Goal: Complete application form

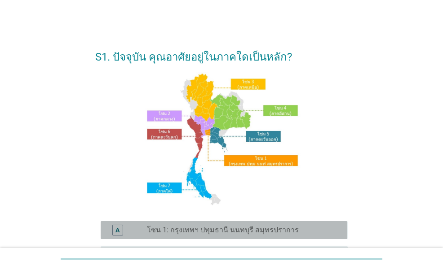
click at [202, 229] on label "โซน 1: กรุงเทพฯ ปทุมธานี นนทบุรี สมุทรปราการ" at bounding box center [223, 230] width 152 height 9
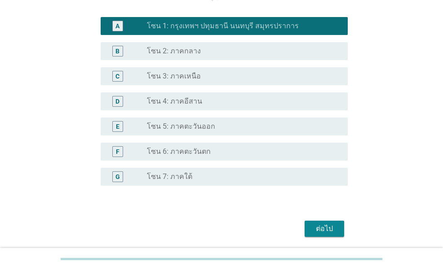
scroll to position [224, 0]
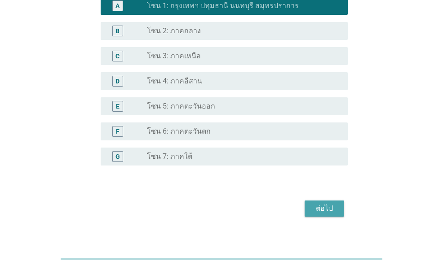
click at [310, 208] on button "ต่อไป" at bounding box center [324, 209] width 40 height 16
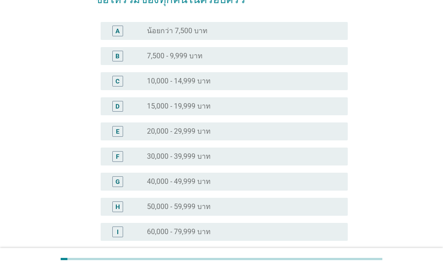
scroll to position [180, 0]
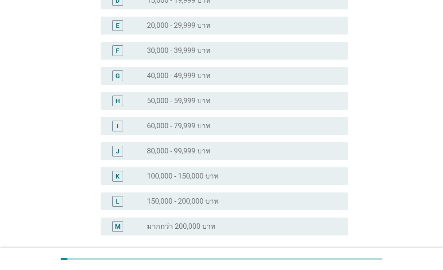
click at [192, 180] on label "100,000 - 150,000 บาท" at bounding box center [183, 176] width 72 height 9
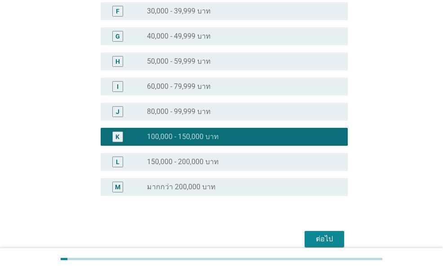
scroll to position [260, 0]
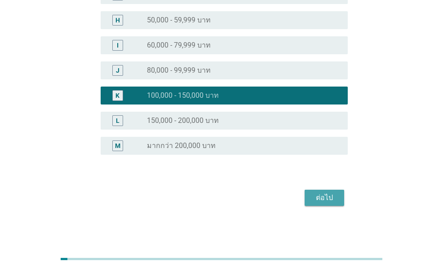
click at [319, 202] on div "ต่อไป" at bounding box center [324, 198] width 25 height 11
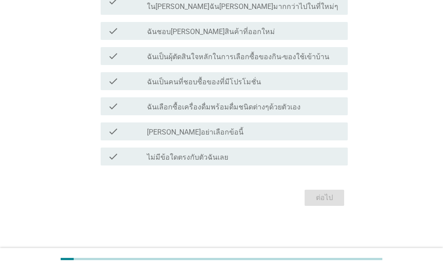
scroll to position [0, 0]
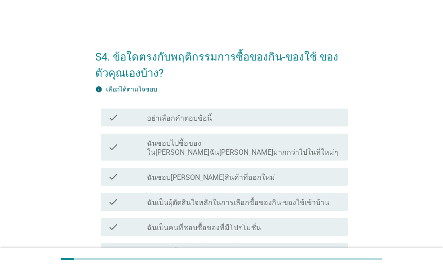
click at [207, 144] on label "ฉันชอบไปซื้อของใน[PERSON_NAME]ฉัน[PERSON_NAME]มากกว่าไปในที่ใหม่ๆ" at bounding box center [243, 148] width 193 height 18
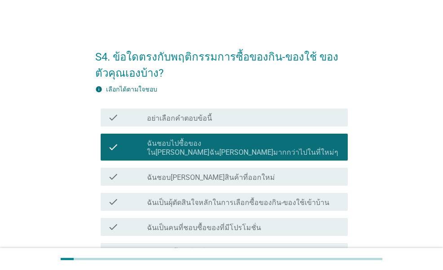
click at [181, 173] on label "ฉันชอบ[PERSON_NAME]สินค้าที่ออกใหม่" at bounding box center [211, 177] width 128 height 9
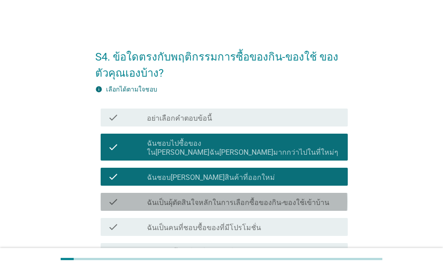
click at [171, 198] on label "ฉันเป็นผุ้ตัดสินใจหลักในการเลือกซื้อของกิน-ของใช้เข้าบ้าน" at bounding box center [238, 202] width 182 height 9
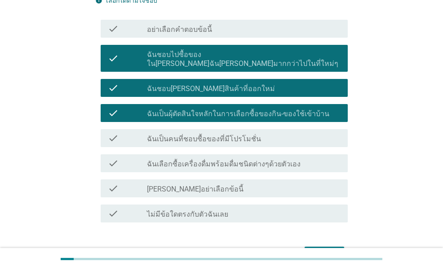
scroll to position [90, 0]
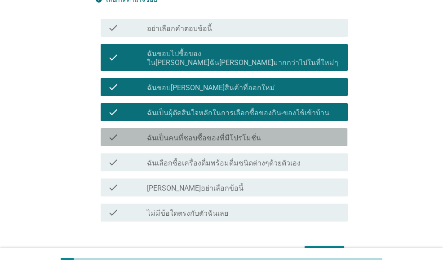
click at [191, 134] on label "ฉันเป็นคนที่ชอบซื้อของที่มีโปรโมชั่น" at bounding box center [204, 138] width 114 height 9
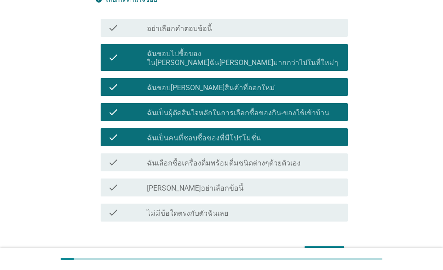
click at [183, 159] on div "check check_box_outline_blank ฉันเลือกซื้อเครื่องดื่มพร้อมดื่มชนิดต่างๆด้วยตัวเ…" at bounding box center [224, 163] width 246 height 18
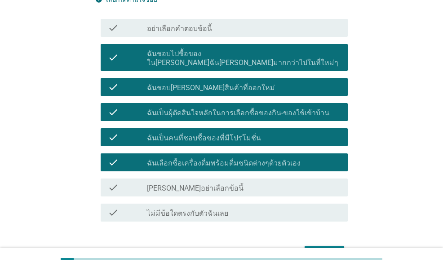
click at [320, 249] on div "ต่อไป" at bounding box center [324, 254] width 25 height 11
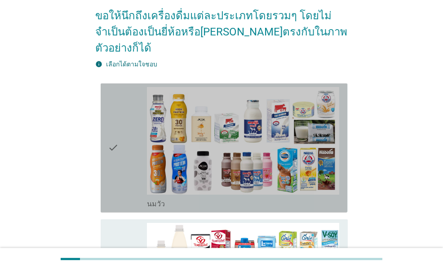
click at [110, 153] on icon "check" at bounding box center [113, 148] width 11 height 122
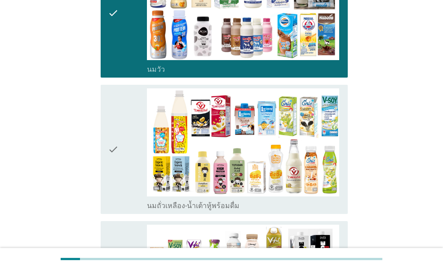
click at [116, 149] on icon "check" at bounding box center [113, 149] width 11 height 122
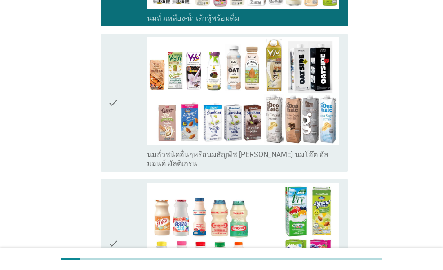
scroll to position [449, 0]
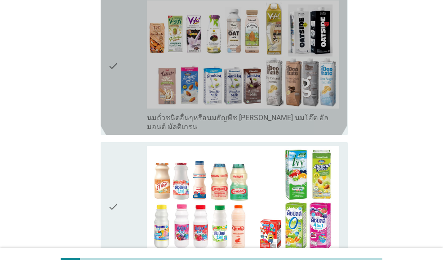
click at [117, 91] on icon "check" at bounding box center [113, 65] width 11 height 131
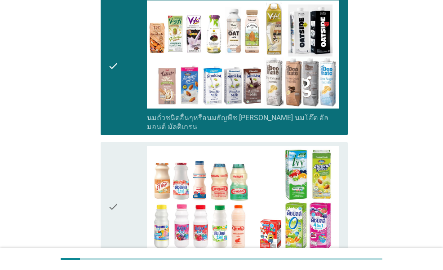
click at [111, 146] on icon "check" at bounding box center [113, 207] width 11 height 122
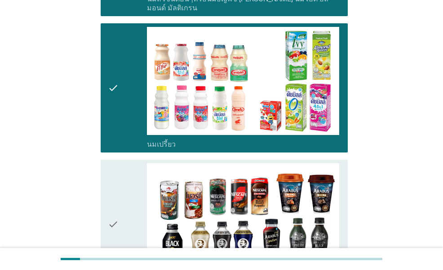
scroll to position [673, 0]
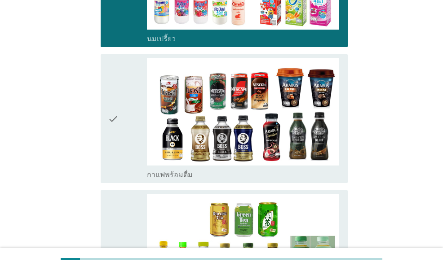
click at [118, 101] on icon "check" at bounding box center [113, 119] width 11 height 122
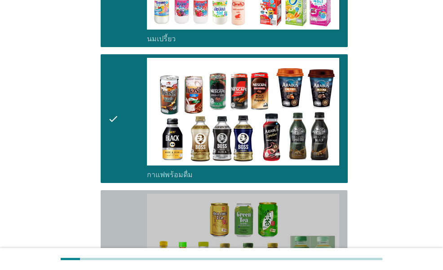
click at [121, 197] on div "check" at bounding box center [127, 255] width 39 height 122
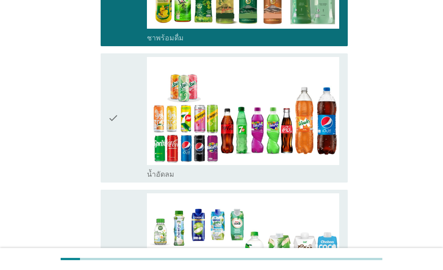
scroll to position [988, 0]
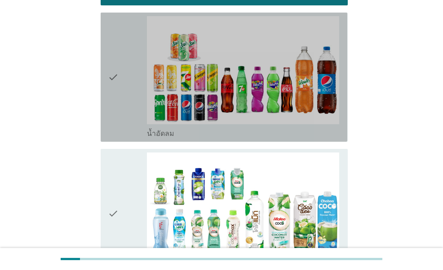
click at [114, 102] on icon "check" at bounding box center [113, 77] width 11 height 122
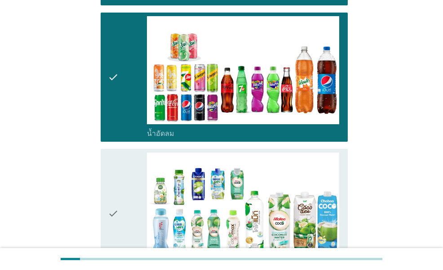
click at [107, 155] on div "check check_box_outline_blank น้ำมะพร้าวพร้อมดื่ม" at bounding box center [224, 213] width 246 height 129
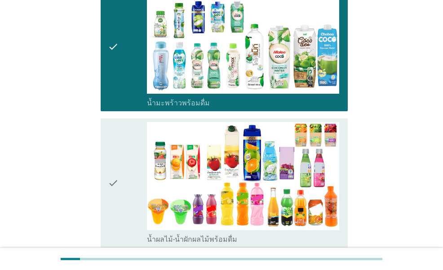
scroll to position [1212, 0]
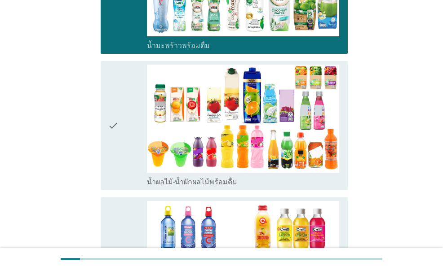
click at [111, 120] on icon "check" at bounding box center [113, 126] width 11 height 122
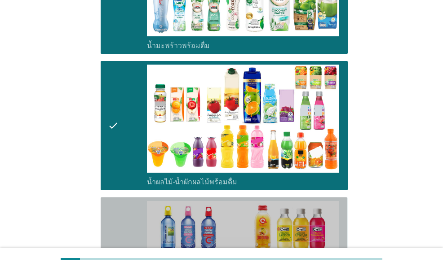
click at [130, 219] on div "check" at bounding box center [127, 262] width 39 height 122
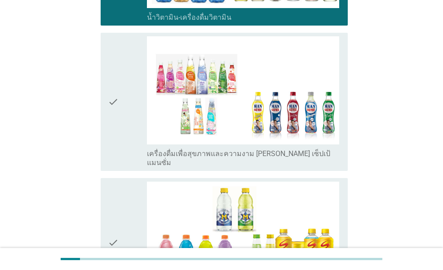
scroll to position [1526, 0]
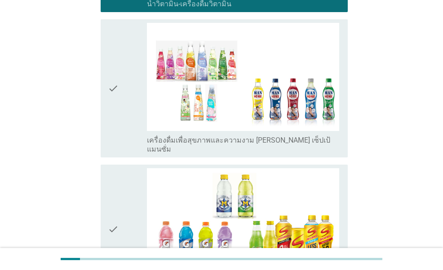
click at [117, 99] on icon "check" at bounding box center [113, 88] width 11 height 131
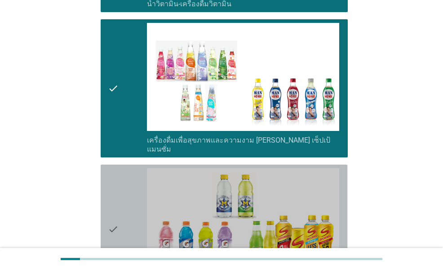
drag, startPoint x: 116, startPoint y: 99, endPoint x: 108, endPoint y: 156, distance: 57.1
click at [108, 165] on div "check check_box_outline_blank เครื่องดื่มเกลือแร่" at bounding box center [224, 229] width 246 height 129
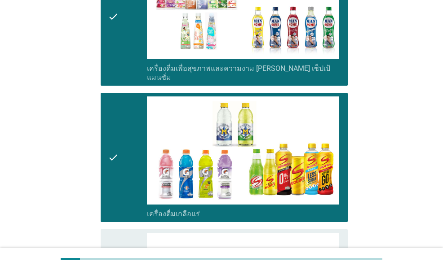
scroll to position [1796, 0]
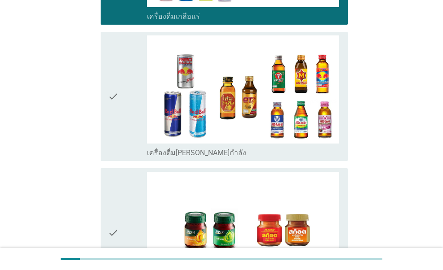
click at [124, 110] on div "check" at bounding box center [127, 96] width 39 height 122
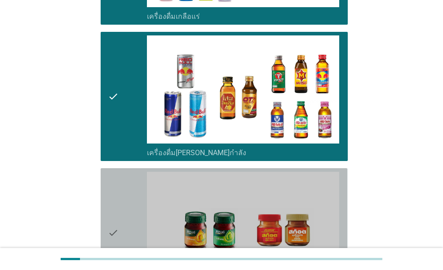
drag, startPoint x: 127, startPoint y: 169, endPoint x: 129, endPoint y: 176, distance: 7.3
click at [127, 172] on div "check" at bounding box center [127, 233] width 39 height 122
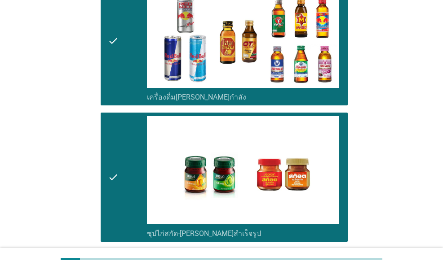
scroll to position [1916, 0]
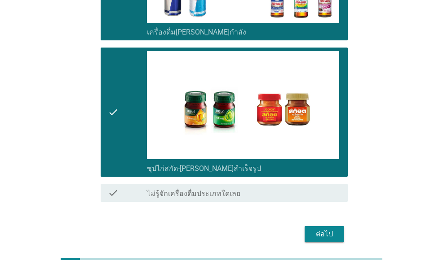
click at [332, 229] on div "ต่อไป" at bounding box center [324, 234] width 25 height 11
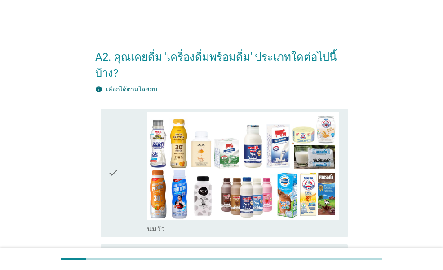
click at [104, 184] on div "check check_box_outline_blank [PERSON_NAME]" at bounding box center [224, 173] width 246 height 129
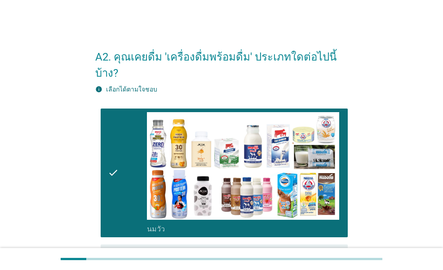
scroll to position [180, 0]
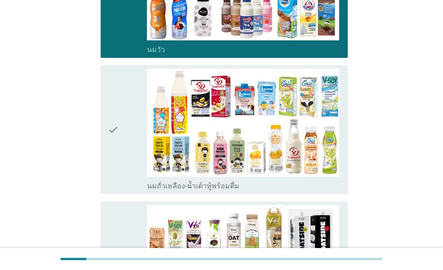
click at [112, 149] on icon "check" at bounding box center [113, 130] width 11 height 122
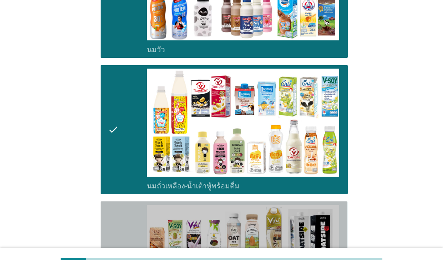
click at [115, 205] on icon "check" at bounding box center [113, 270] width 11 height 131
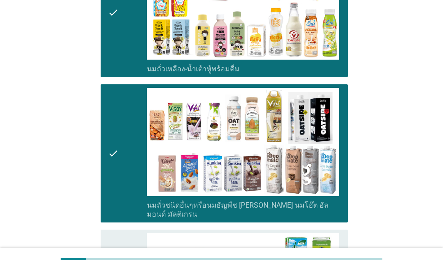
scroll to position [449, 0]
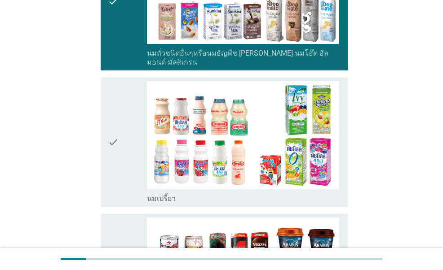
click at [118, 114] on icon "check" at bounding box center [113, 142] width 11 height 122
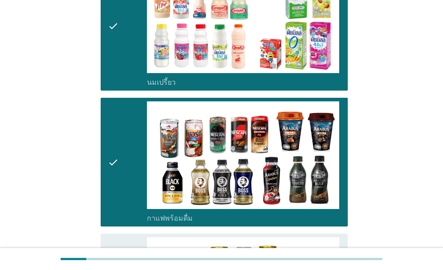
scroll to position [718, 0]
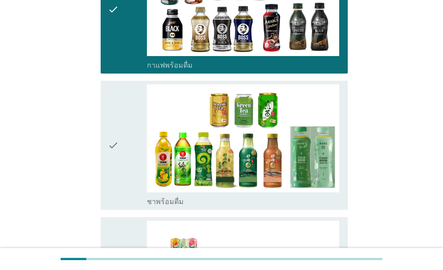
click at [119, 112] on div "check" at bounding box center [127, 145] width 39 height 122
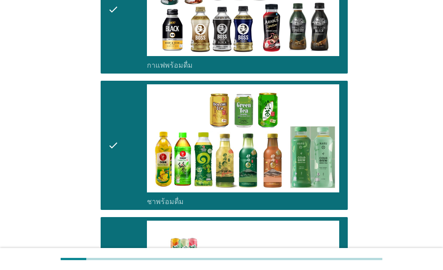
scroll to position [1033, 0]
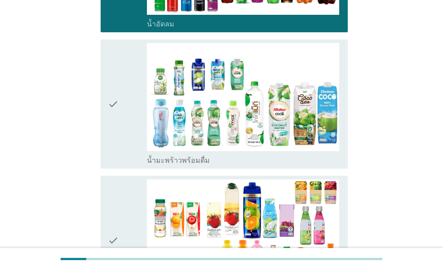
drag, startPoint x: 143, startPoint y: 119, endPoint x: 135, endPoint y: 141, distance: 22.6
click at [143, 119] on div "check" at bounding box center [127, 104] width 39 height 122
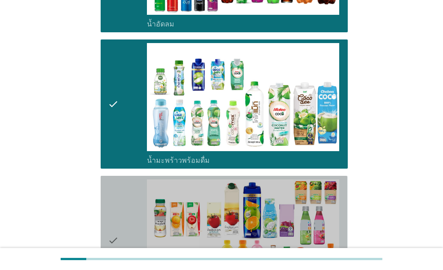
click at [120, 190] on div "check" at bounding box center [127, 241] width 39 height 122
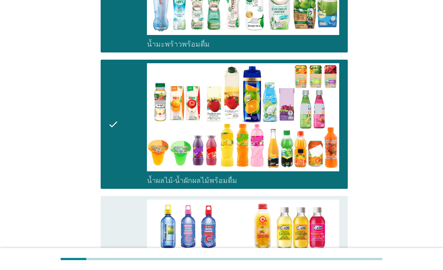
scroll to position [1302, 0]
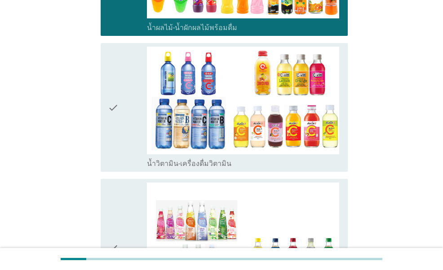
click at [135, 114] on div "check" at bounding box center [127, 108] width 39 height 122
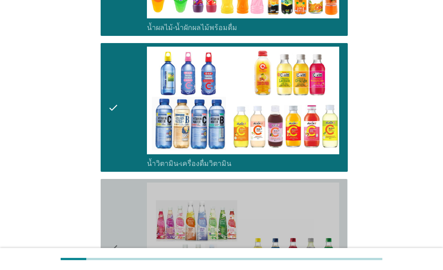
click at [115, 213] on icon "check" at bounding box center [113, 248] width 11 height 131
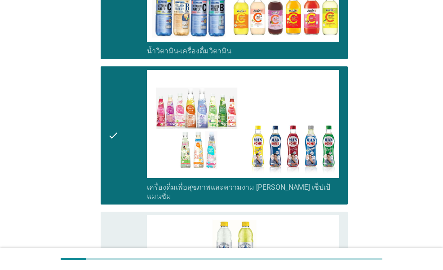
scroll to position [1571, 0]
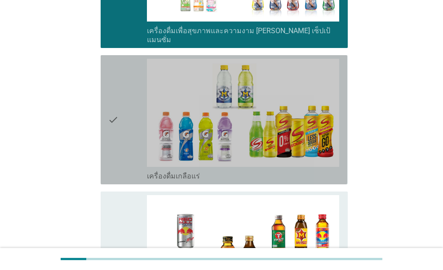
click at [120, 121] on div "check" at bounding box center [127, 120] width 39 height 122
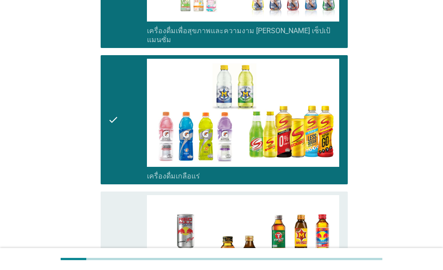
click at [114, 197] on icon "check" at bounding box center [113, 256] width 11 height 122
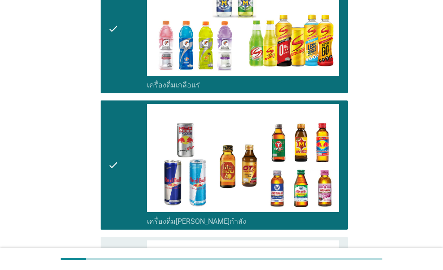
scroll to position [1841, 0]
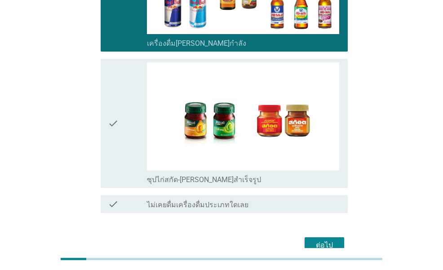
click at [125, 113] on div "check" at bounding box center [127, 123] width 39 height 122
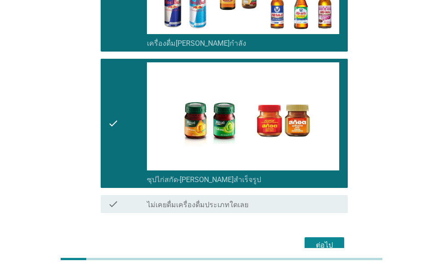
click at [317, 237] on button "ต่อไป" at bounding box center [324, 245] width 40 height 16
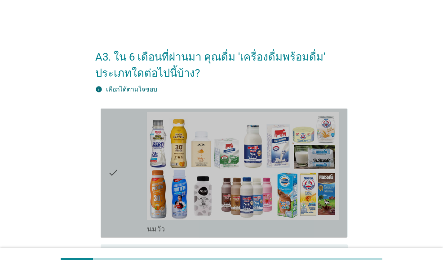
click at [111, 193] on icon "check" at bounding box center [113, 173] width 11 height 122
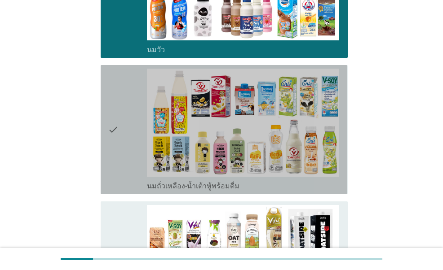
click at [120, 172] on div "check" at bounding box center [127, 130] width 39 height 122
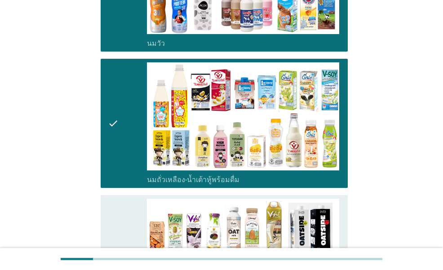
scroll to position [359, 0]
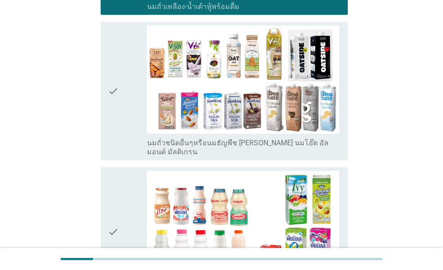
click at [124, 127] on div "check" at bounding box center [127, 91] width 39 height 131
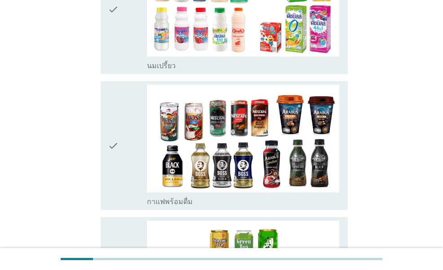
scroll to position [584, 0]
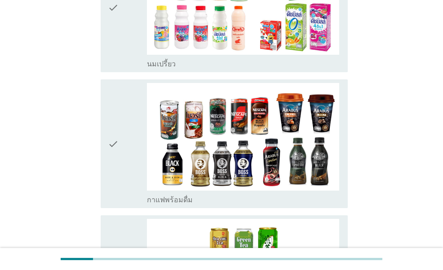
click at [118, 127] on icon "check" at bounding box center [113, 144] width 11 height 122
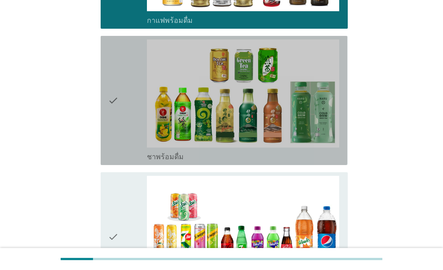
click at [119, 126] on div "check" at bounding box center [127, 101] width 39 height 122
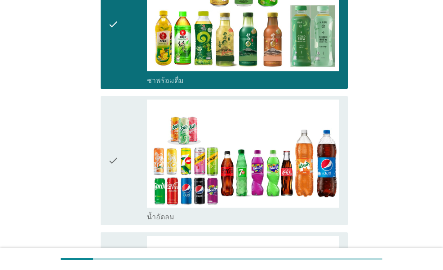
scroll to position [988, 0]
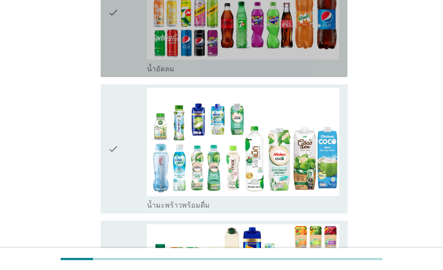
drag, startPoint x: 120, startPoint y: 46, endPoint x: 117, endPoint y: 71, distance: 25.3
click at [119, 47] on div "check" at bounding box center [127, 13] width 39 height 122
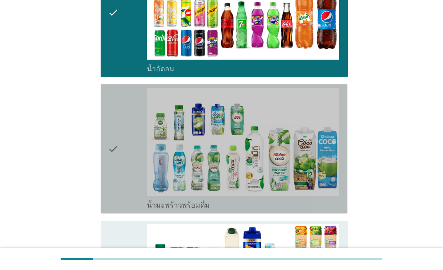
click at [119, 131] on div "check" at bounding box center [127, 149] width 39 height 122
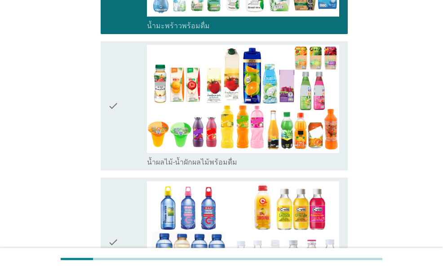
click at [120, 109] on div "check" at bounding box center [127, 106] width 39 height 122
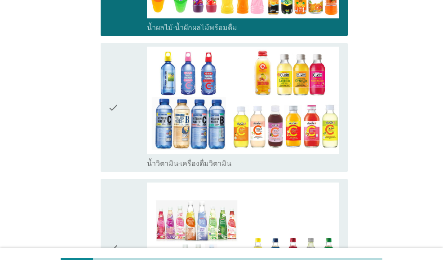
click at [124, 119] on div "check" at bounding box center [127, 108] width 39 height 122
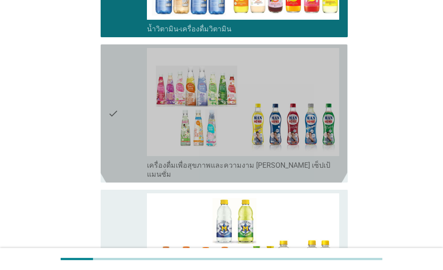
drag, startPoint x: 121, startPoint y: 106, endPoint x: 122, endPoint y: 130, distance: 23.8
click at [121, 106] on div "check" at bounding box center [127, 113] width 39 height 131
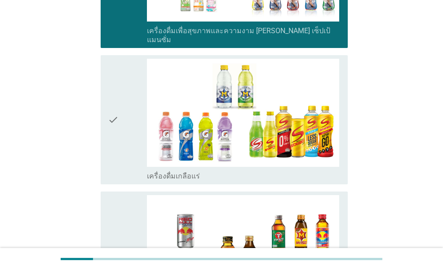
click at [121, 123] on div "check" at bounding box center [127, 120] width 39 height 122
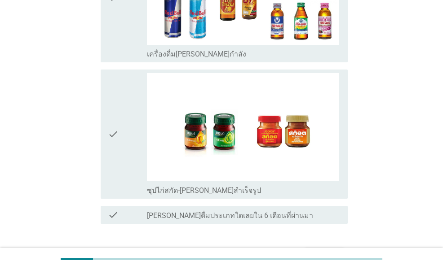
scroll to position [1841, 0]
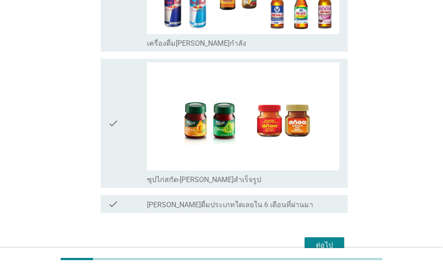
click at [125, 114] on div "check" at bounding box center [127, 123] width 39 height 122
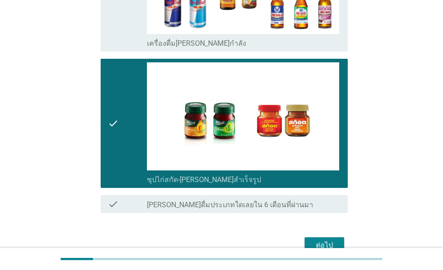
click at [313, 240] on div "ต่อไป" at bounding box center [324, 245] width 25 height 11
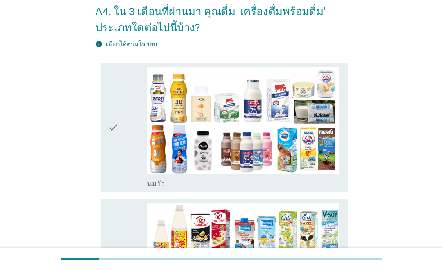
scroll to position [90, 0]
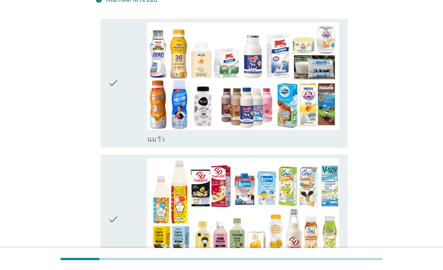
click at [107, 117] on div "check check_box_outline_blank [PERSON_NAME]" at bounding box center [224, 83] width 246 height 129
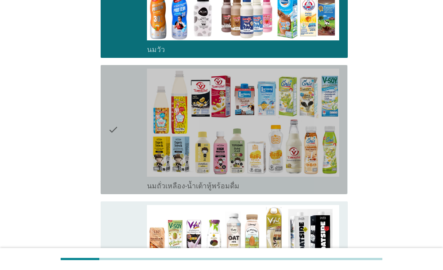
click at [114, 124] on icon "check" at bounding box center [113, 130] width 11 height 122
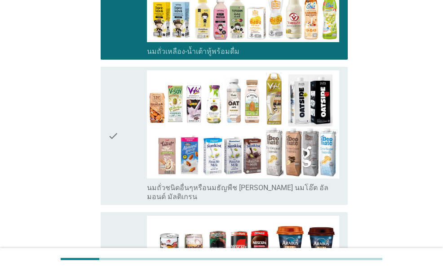
click at [117, 123] on icon "check" at bounding box center [113, 135] width 11 height 131
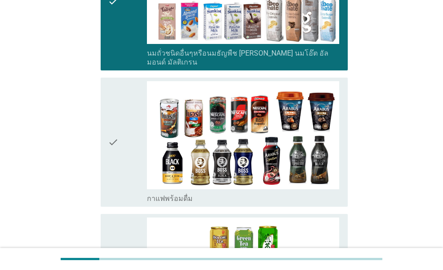
click at [110, 110] on icon "check" at bounding box center [113, 142] width 11 height 122
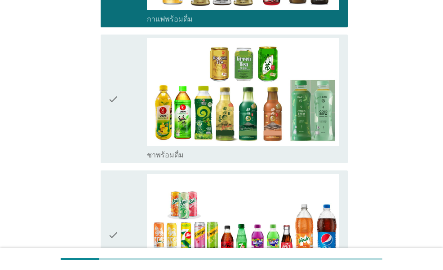
click at [112, 117] on icon "check" at bounding box center [113, 99] width 11 height 122
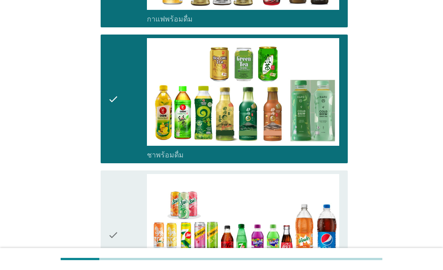
scroll to position [808, 0]
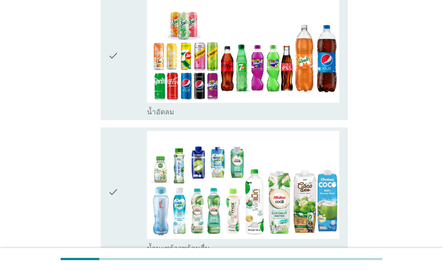
click at [116, 124] on div "check check_box น้ำมะพร้าวพร้อมดื่ม" at bounding box center [221, 192] width 252 height 136
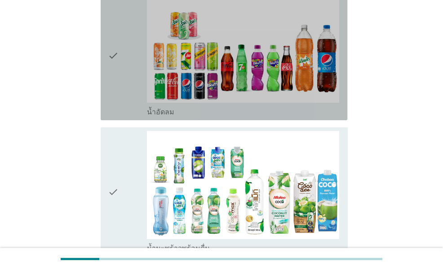
drag, startPoint x: 119, startPoint y: 94, endPoint x: 119, endPoint y: 115, distance: 21.6
click at [119, 94] on div "check" at bounding box center [127, 56] width 39 height 122
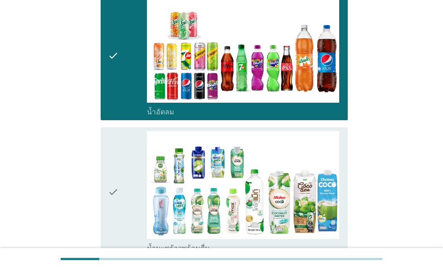
click at [123, 155] on div "check" at bounding box center [127, 192] width 39 height 122
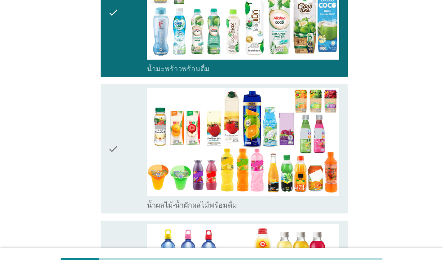
click at [121, 152] on div "check" at bounding box center [127, 149] width 39 height 122
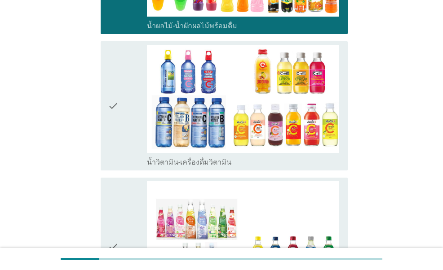
drag, startPoint x: 120, startPoint y: 114, endPoint x: 123, endPoint y: 130, distance: 16.0
click at [119, 117] on div "check" at bounding box center [127, 106] width 39 height 122
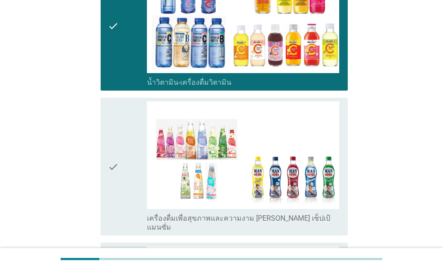
scroll to position [1392, 0]
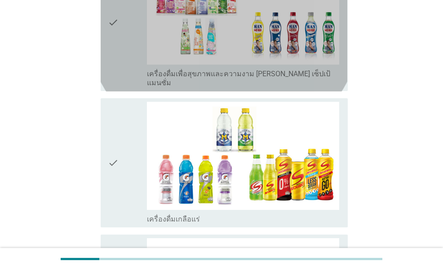
click at [114, 54] on icon "check" at bounding box center [113, 22] width 11 height 131
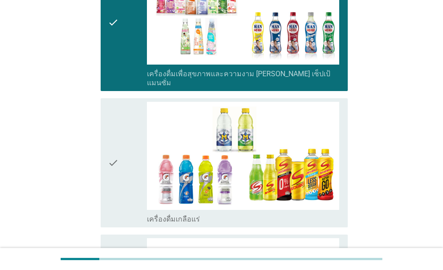
drag, startPoint x: 114, startPoint y: 54, endPoint x: 120, endPoint y: 125, distance: 71.2
click at [120, 125] on div "check" at bounding box center [127, 163] width 39 height 122
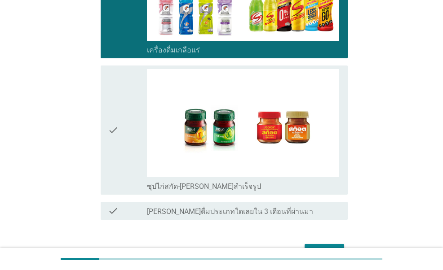
scroll to position [1595, 0]
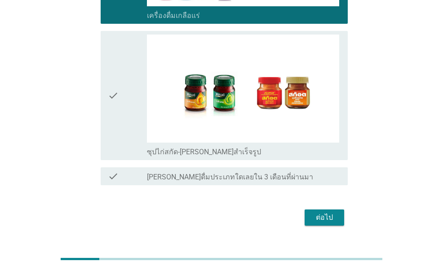
drag, startPoint x: 345, startPoint y: 197, endPoint x: 335, endPoint y: 198, distance: 10.4
click at [344, 207] on div "ต่อไป" at bounding box center [221, 218] width 252 height 22
click at [334, 212] on div "ต่อไป" at bounding box center [324, 217] width 25 height 11
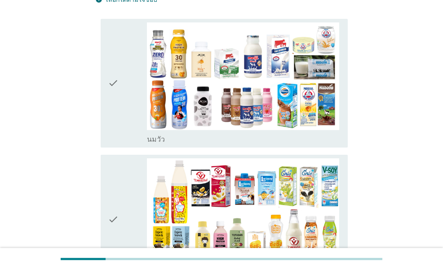
click at [124, 139] on div "check" at bounding box center [127, 83] width 39 height 122
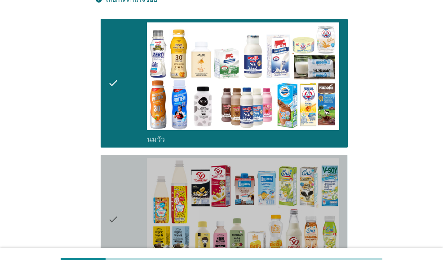
click at [127, 186] on div "check" at bounding box center [127, 219] width 39 height 122
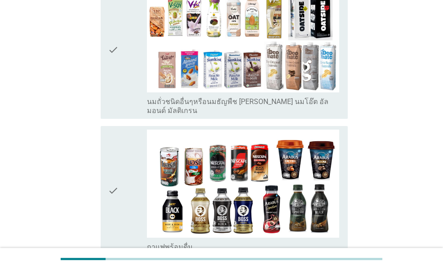
scroll to position [404, 0]
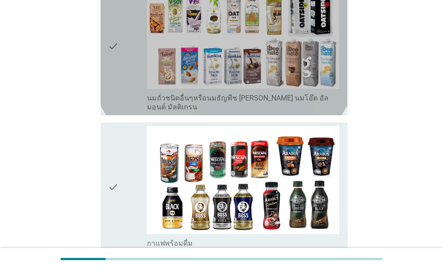
drag, startPoint x: 118, startPoint y: 80, endPoint x: 110, endPoint y: 149, distance: 69.6
click at [118, 81] on icon "check" at bounding box center [113, 46] width 11 height 131
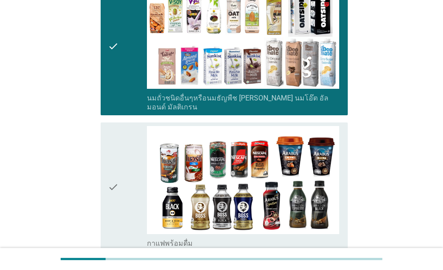
click at [112, 156] on icon "check" at bounding box center [113, 187] width 11 height 122
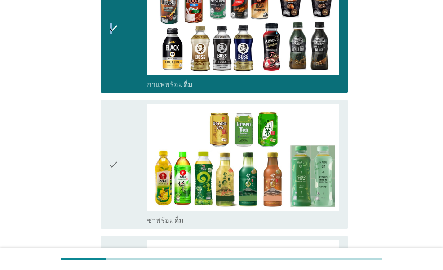
scroll to position [673, 0]
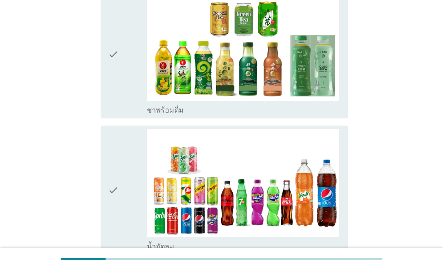
click at [105, 84] on div "check check_box ชาพร้อมดื่ม" at bounding box center [224, 54] width 246 height 129
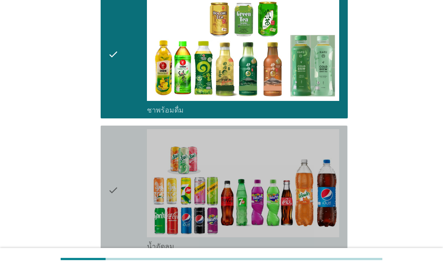
click at [110, 161] on icon "check" at bounding box center [113, 190] width 11 height 122
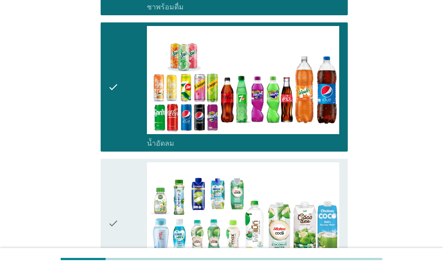
scroll to position [898, 0]
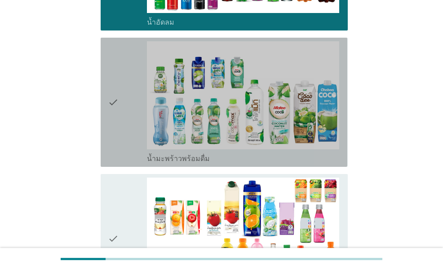
click at [109, 115] on icon "check" at bounding box center [113, 102] width 11 height 122
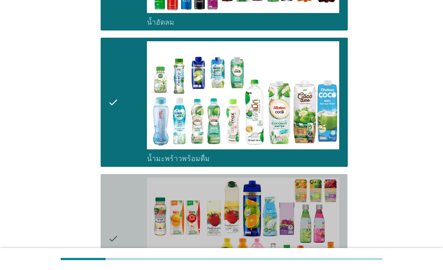
click at [110, 207] on icon "check" at bounding box center [113, 239] width 11 height 122
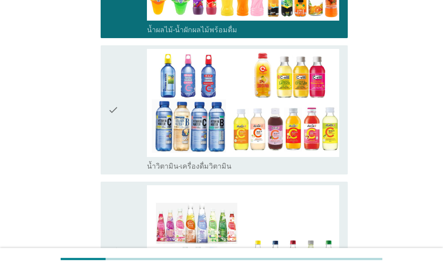
scroll to position [1167, 0]
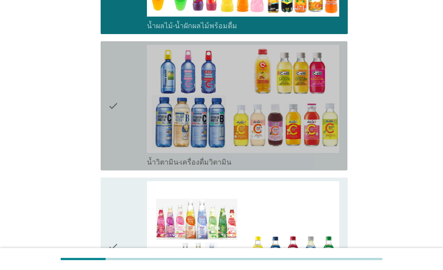
click at [105, 132] on div "check check_box น้ำวิตามิน-เครื่องดื่มวิตามิน" at bounding box center [224, 105] width 246 height 129
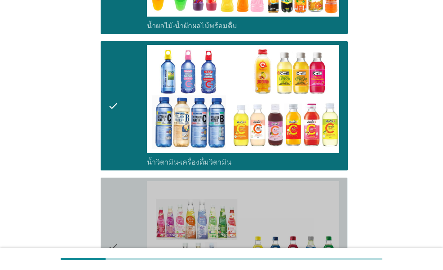
click at [118, 196] on icon "check" at bounding box center [113, 246] width 11 height 131
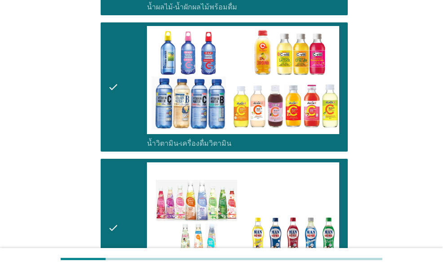
scroll to position [1437, 0]
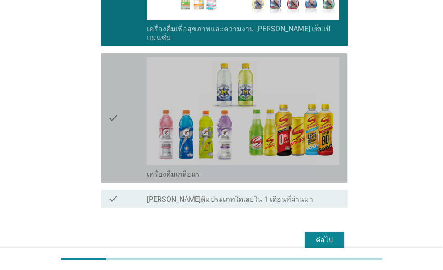
click at [109, 125] on icon "check" at bounding box center [113, 118] width 11 height 122
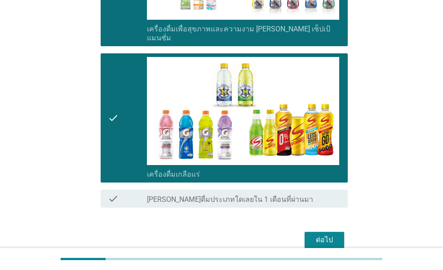
click at [323, 235] on div "ต่อไป" at bounding box center [324, 240] width 25 height 11
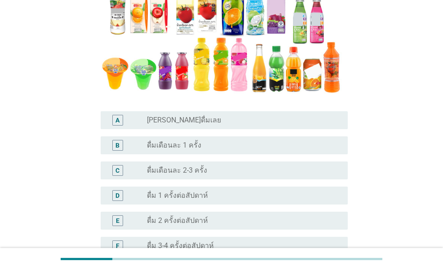
scroll to position [180, 0]
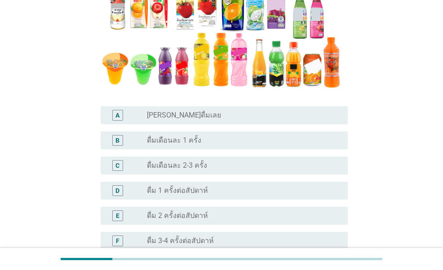
click at [182, 190] on label "ดื่ม 1 ครั้งต่อสัปดาห์" at bounding box center [177, 190] width 61 height 9
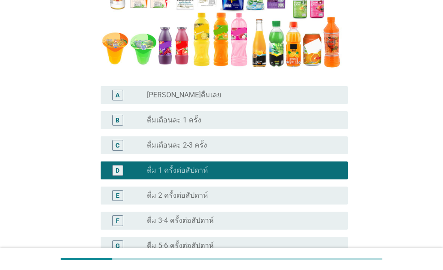
scroll to position [350, 0]
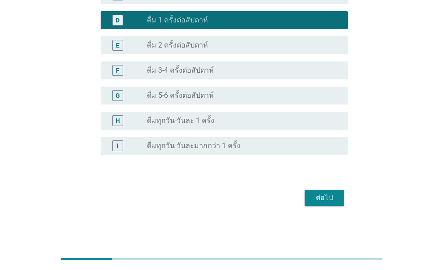
click at [316, 195] on div "ต่อไป" at bounding box center [324, 198] width 25 height 11
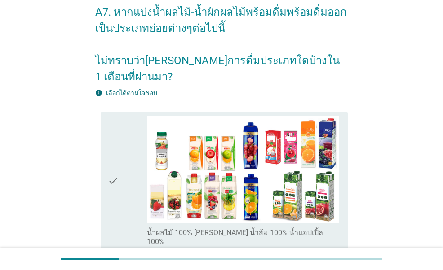
scroll to position [90, 0]
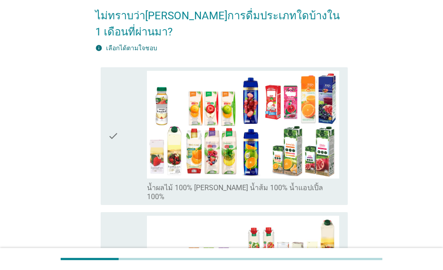
click at [120, 142] on div "check" at bounding box center [127, 136] width 39 height 131
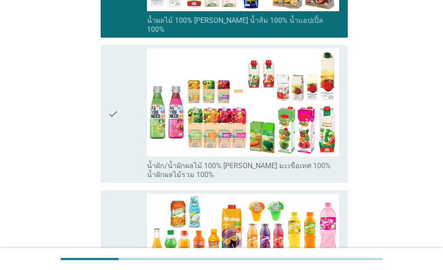
scroll to position [269, 0]
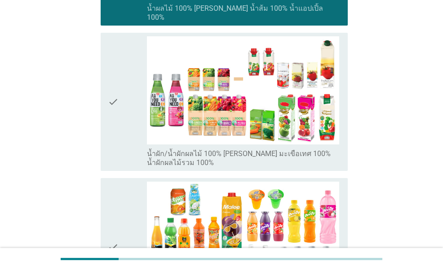
click at [122, 118] on div "check" at bounding box center [127, 101] width 39 height 131
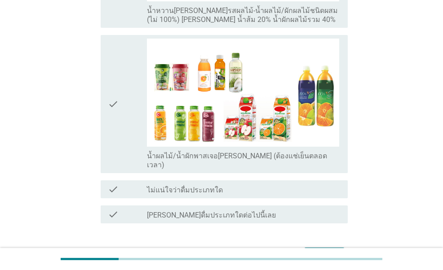
scroll to position [581, 0]
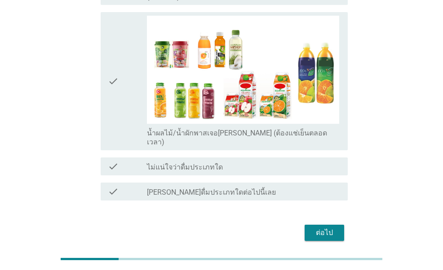
click at [317, 228] on div "ต่อไป" at bounding box center [324, 233] width 25 height 11
